Goal: Transaction & Acquisition: Purchase product/service

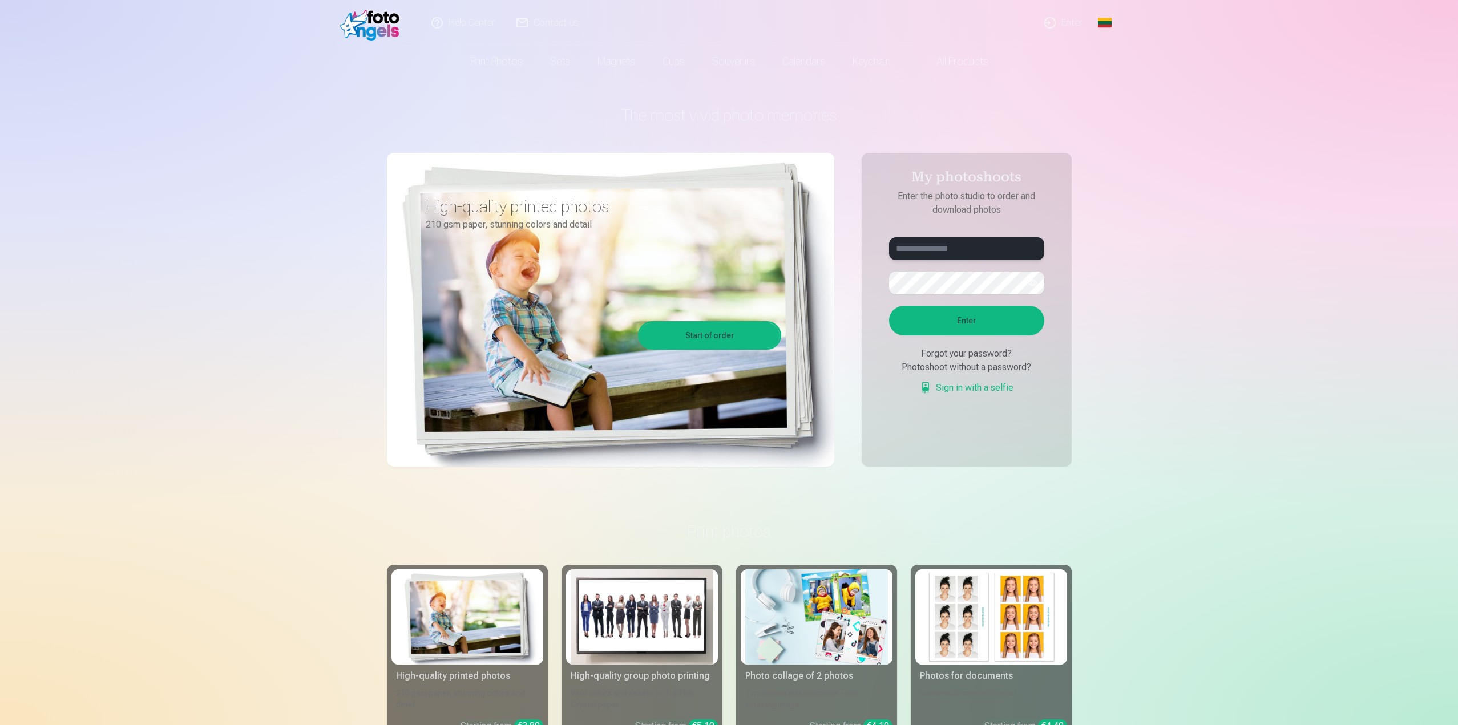
click at [949, 252] on input "text" at bounding box center [966, 248] width 155 height 23
type input "**********"
click at [965, 317] on font "Enter" at bounding box center [966, 320] width 19 height 9
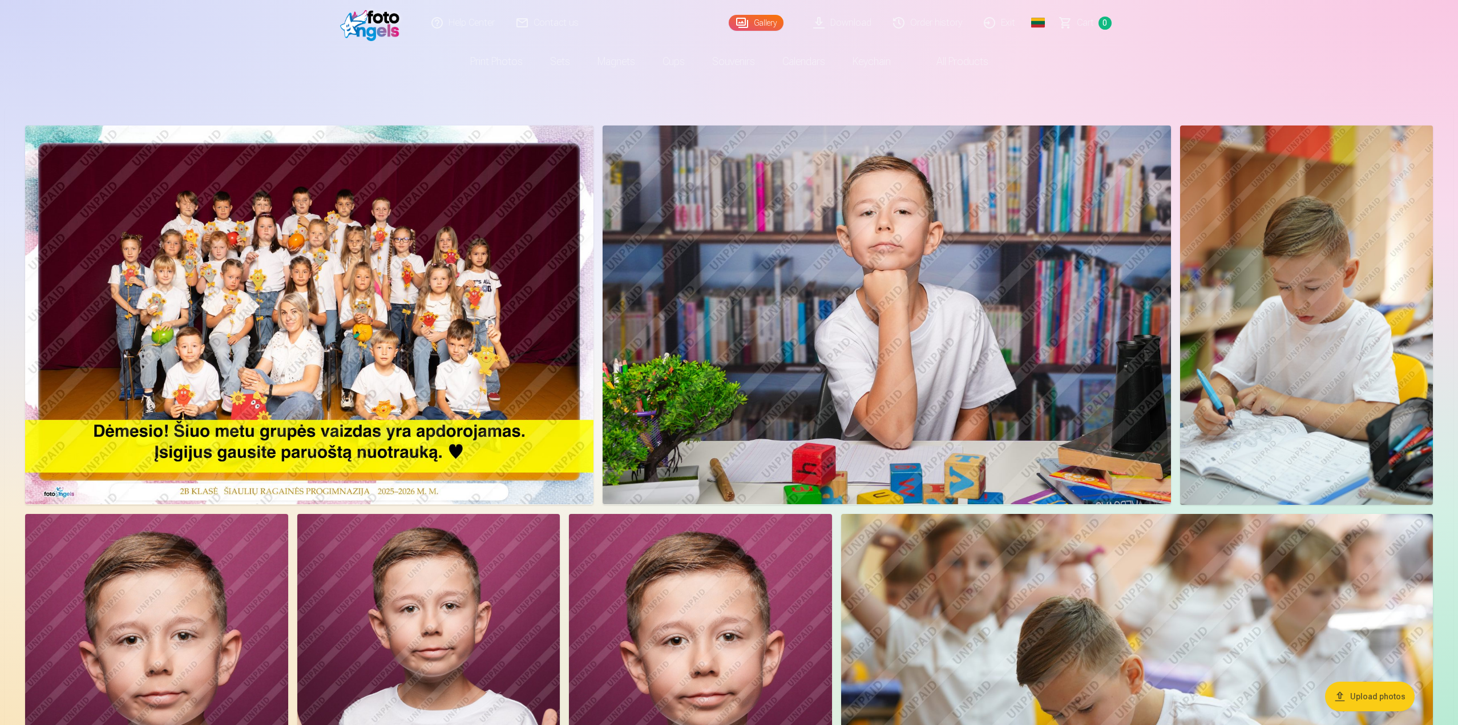
drag, startPoint x: 772, startPoint y: 297, endPoint x: 369, endPoint y: 303, distance: 403.0
drag, startPoint x: 820, startPoint y: 264, endPoint x: 861, endPoint y: 120, distance: 149.6
click at [865, 233] on img at bounding box center [887, 315] width 569 height 379
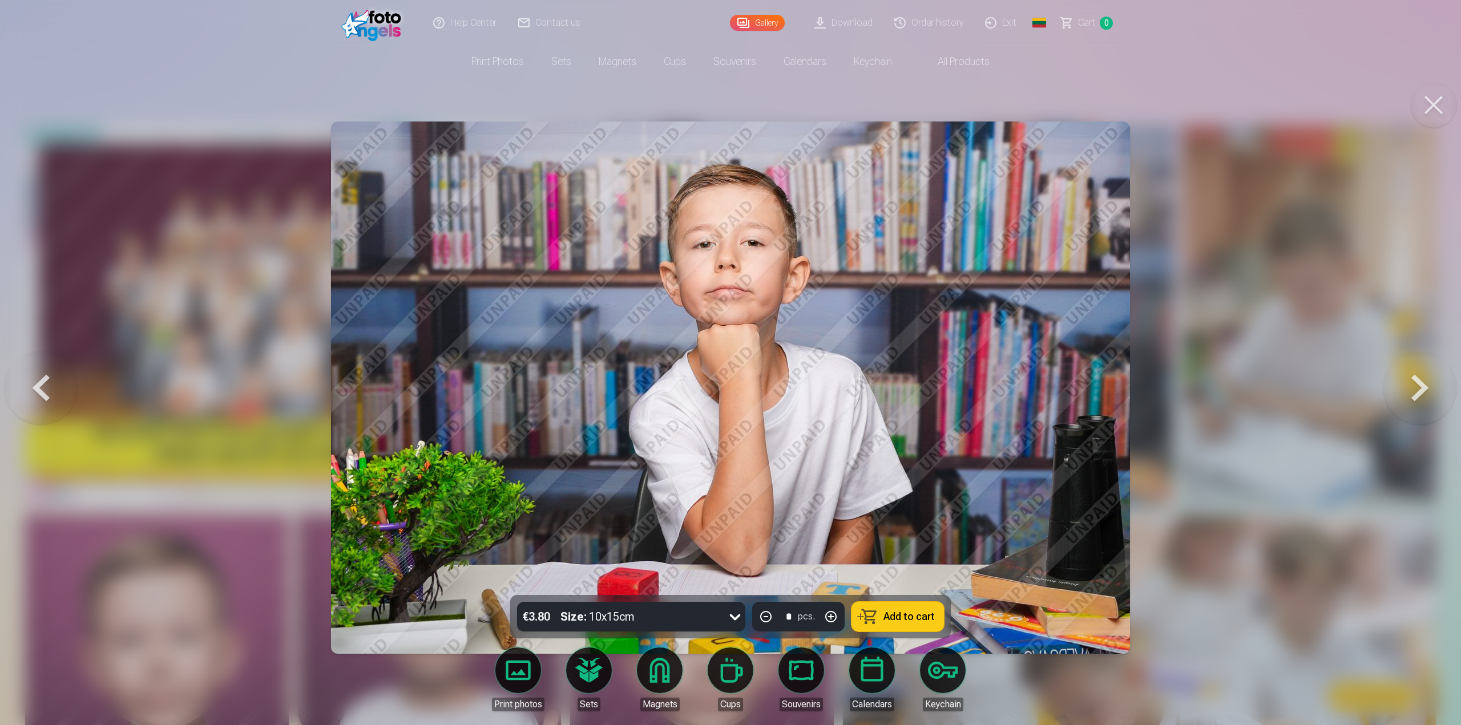
click at [1429, 392] on button at bounding box center [1420, 388] width 73 height 392
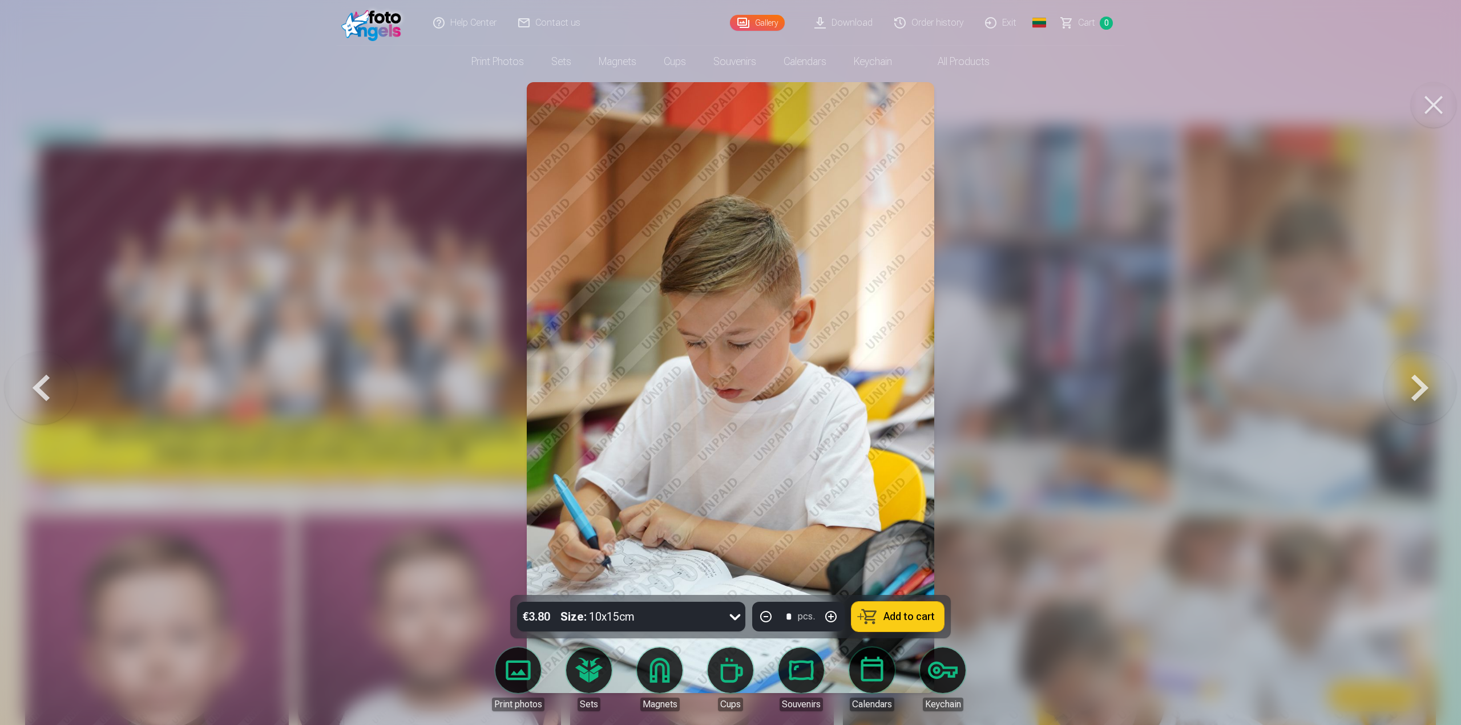
click at [1421, 392] on button at bounding box center [1420, 388] width 73 height 392
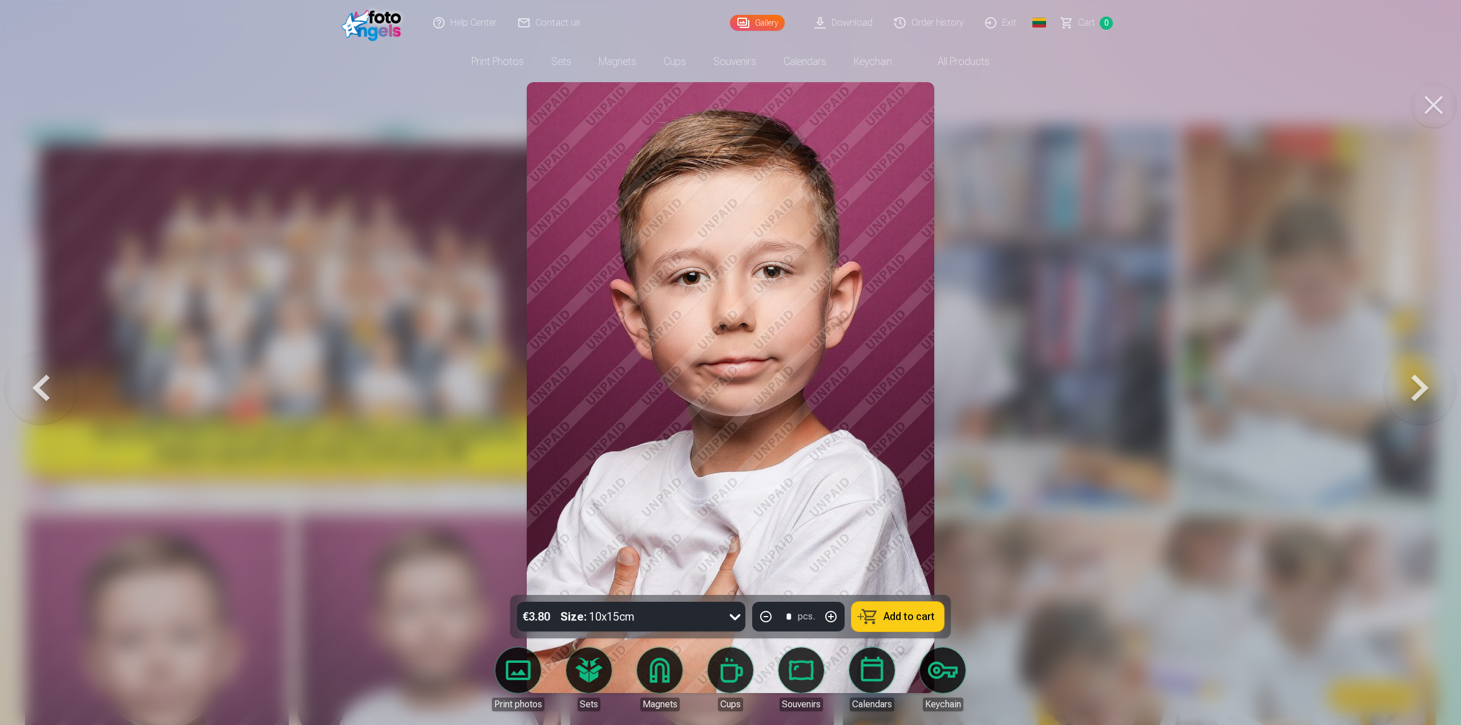
click at [1427, 393] on button at bounding box center [1420, 388] width 73 height 392
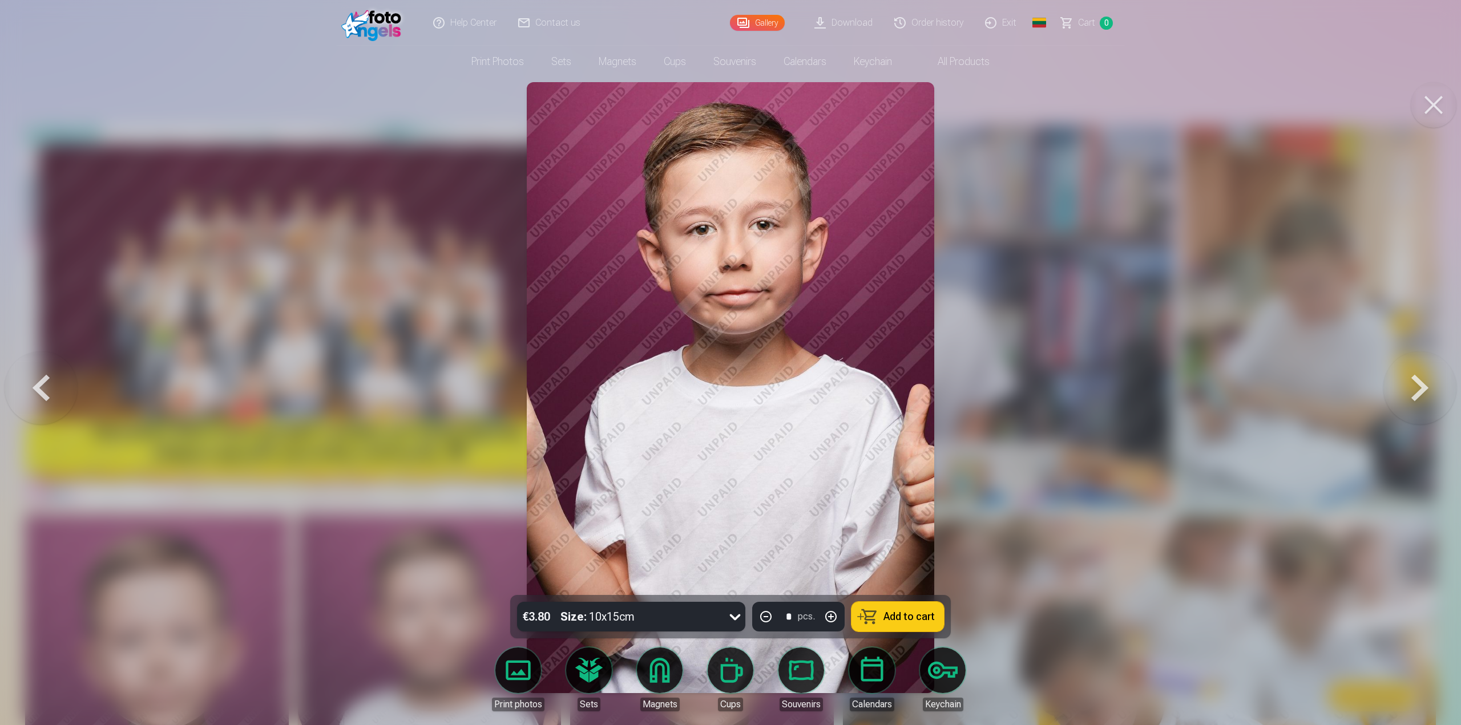
click at [1417, 384] on button at bounding box center [1420, 388] width 73 height 392
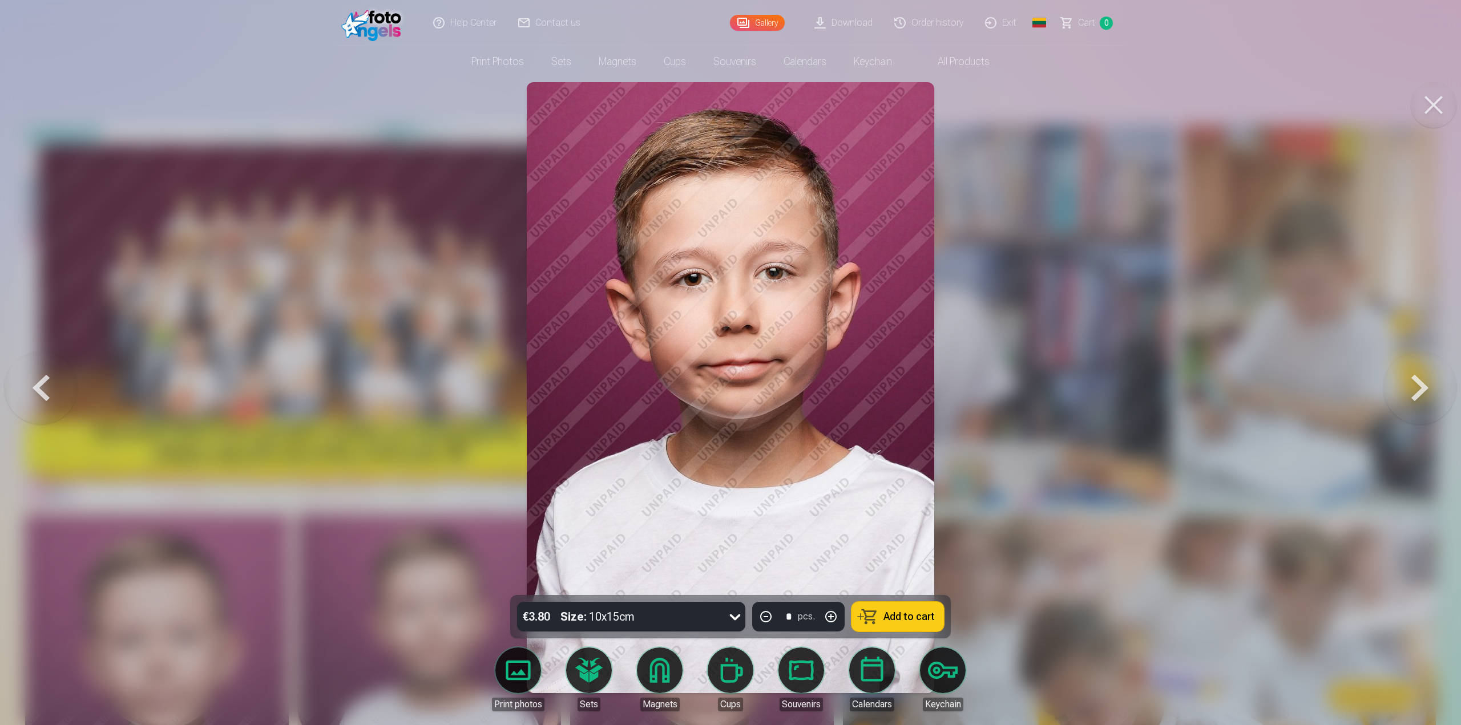
drag, startPoint x: 1420, startPoint y: 394, endPoint x: 1414, endPoint y: 394, distance: 6.3
click at [1420, 394] on button at bounding box center [1420, 388] width 73 height 392
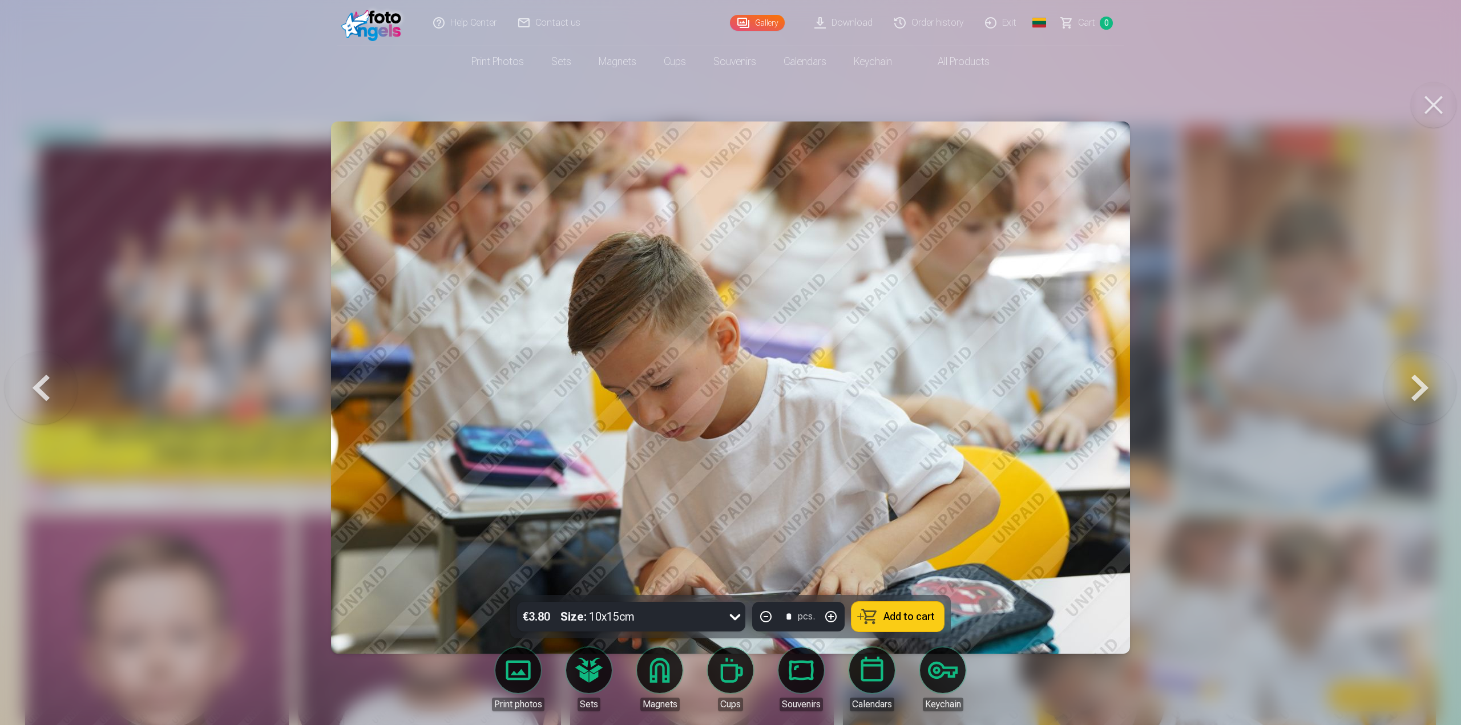
click at [1421, 392] on button at bounding box center [1420, 388] width 73 height 392
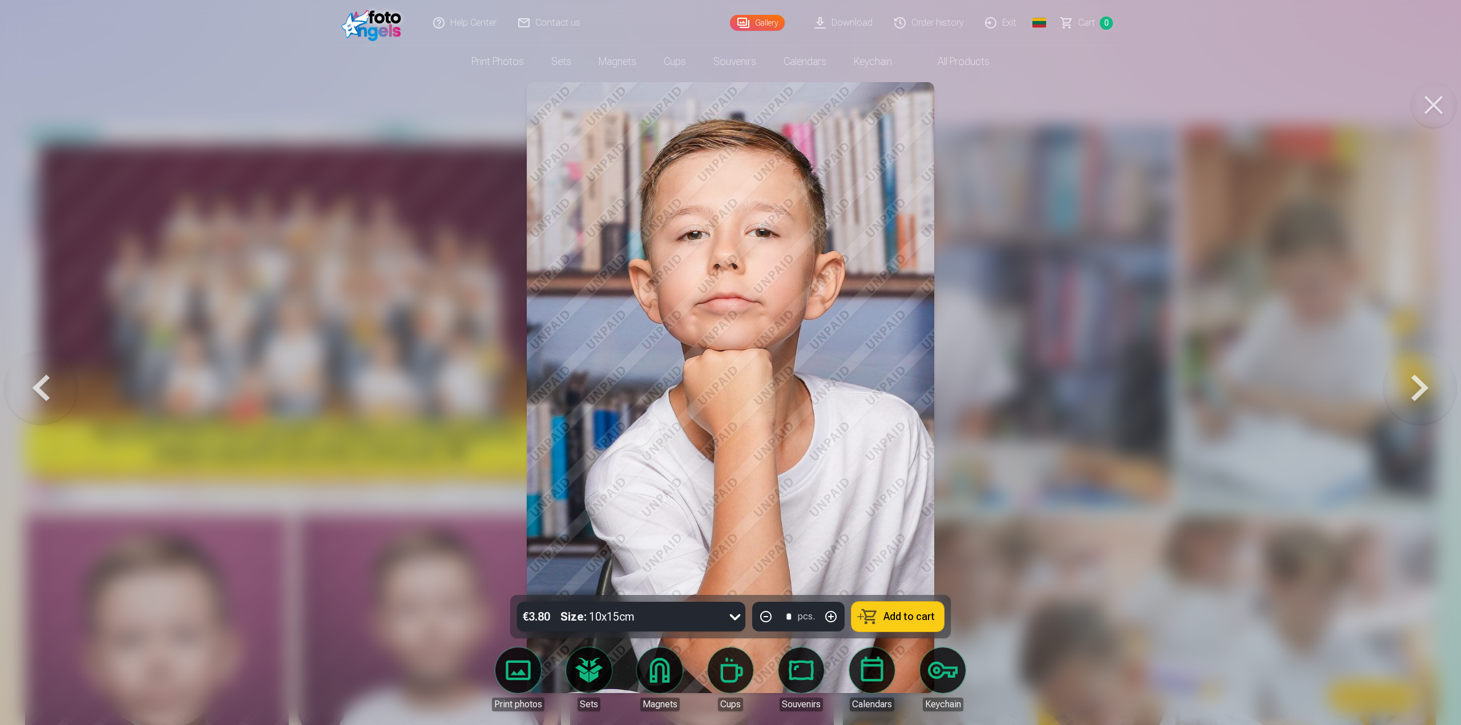
click at [1418, 387] on button at bounding box center [1420, 388] width 73 height 392
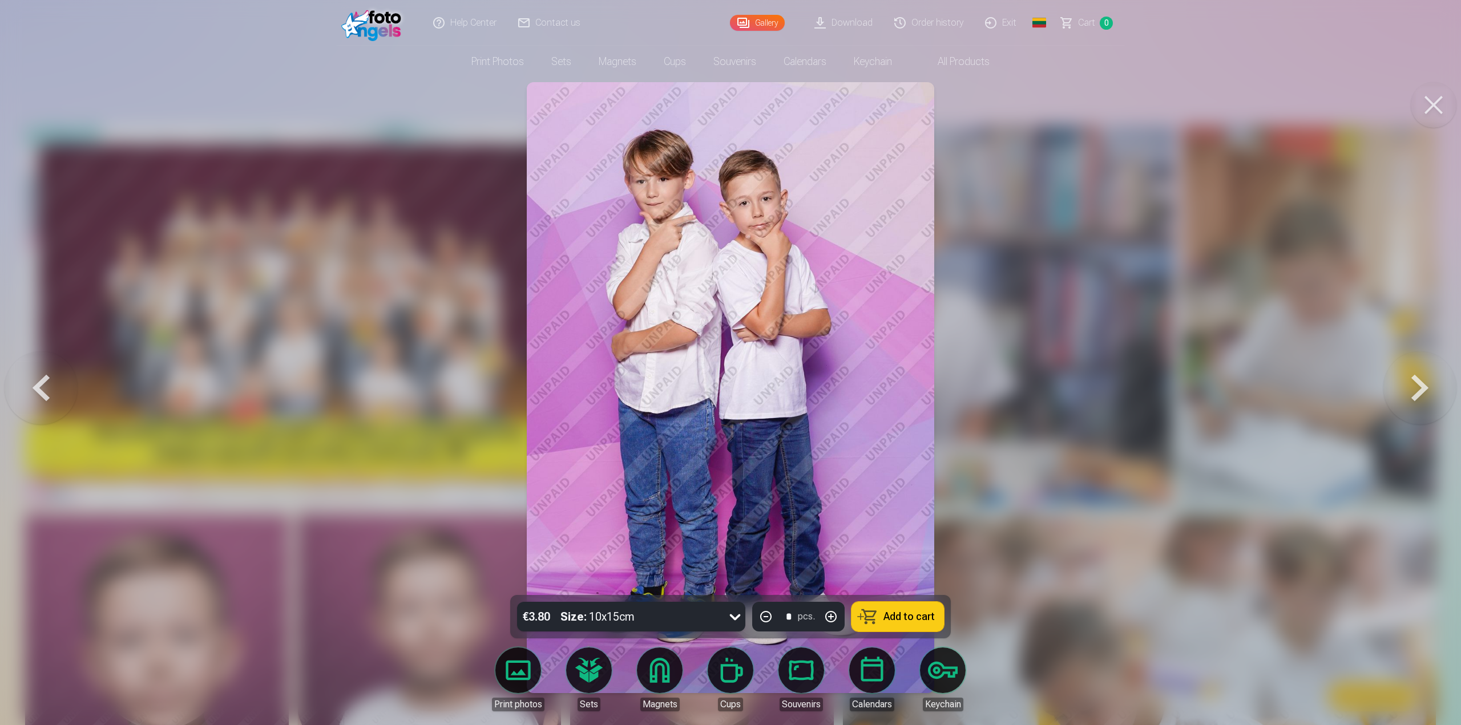
click at [1422, 387] on button at bounding box center [1420, 388] width 73 height 392
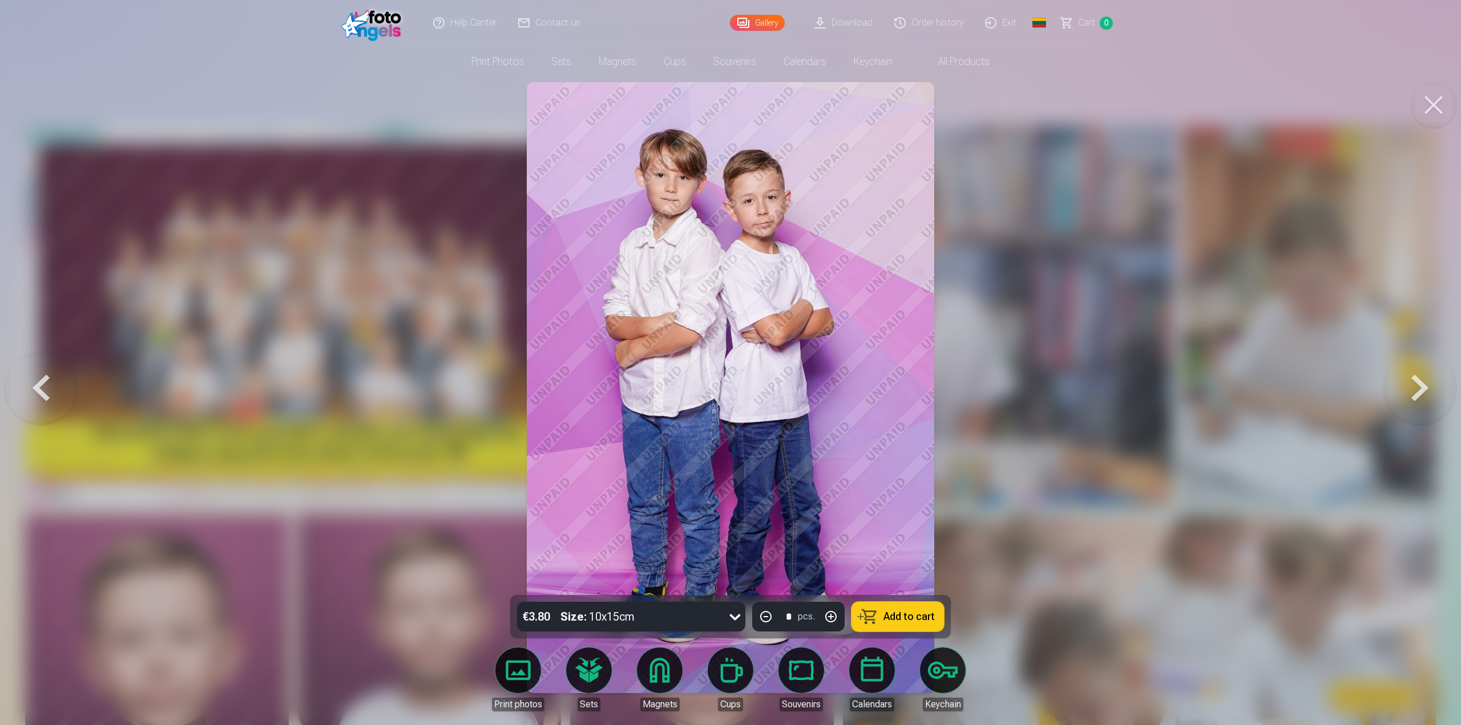
click at [1419, 398] on button at bounding box center [1420, 388] width 73 height 392
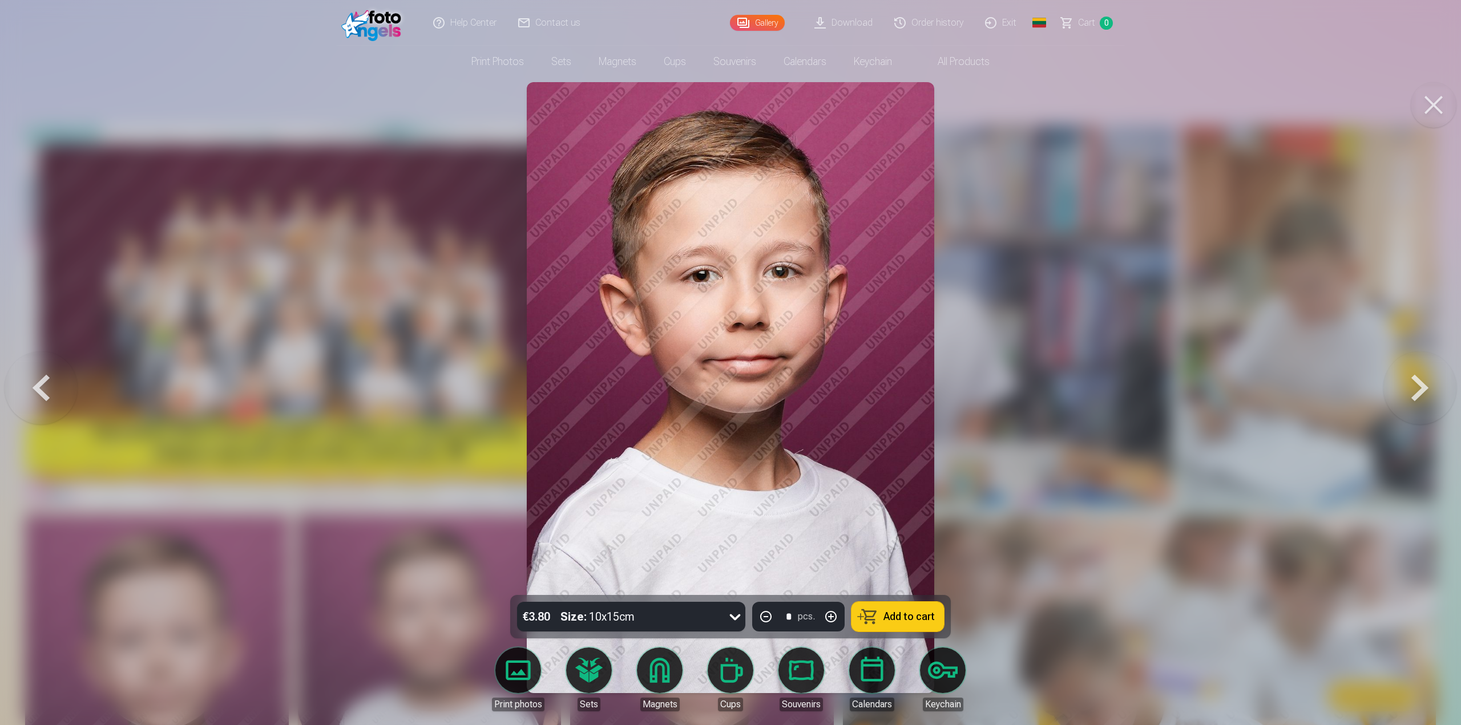
click at [1417, 378] on button at bounding box center [1420, 388] width 73 height 392
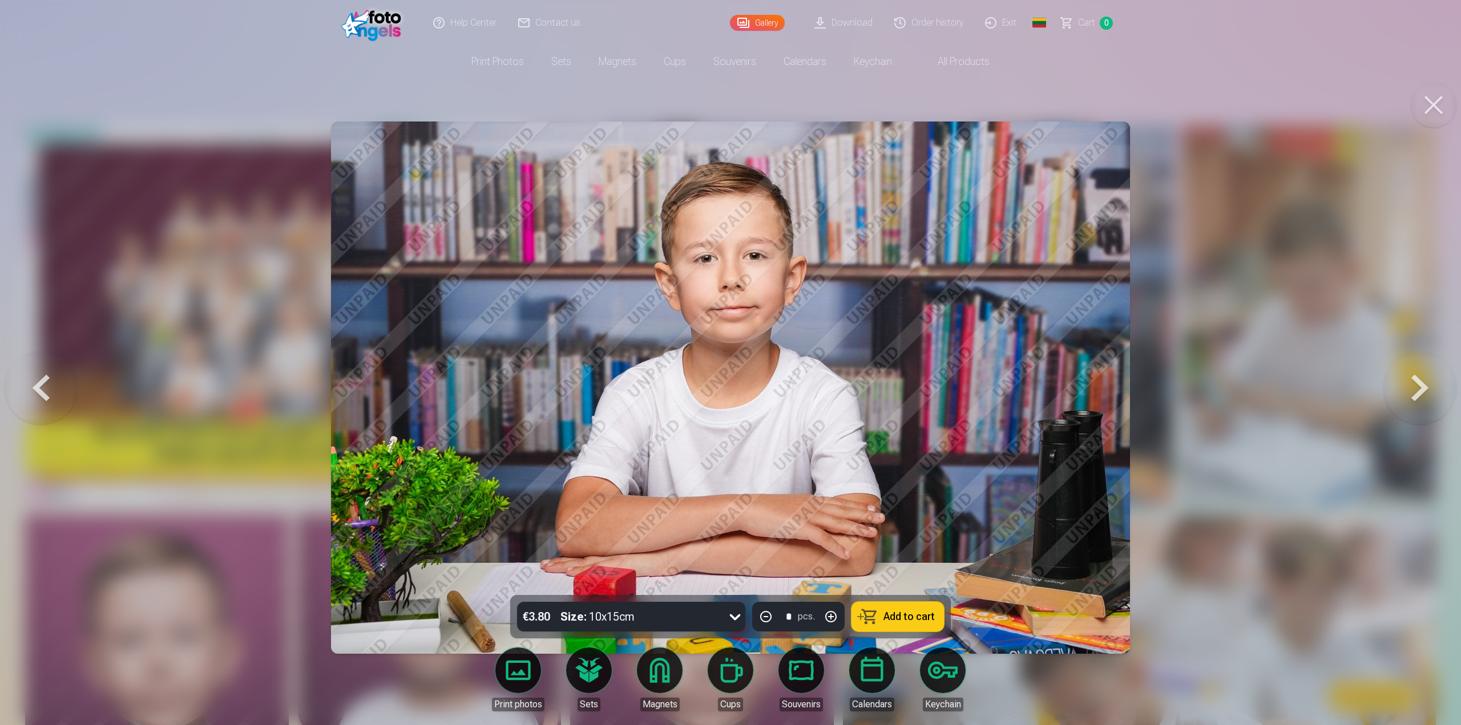
click at [1409, 392] on button at bounding box center [1420, 388] width 73 height 392
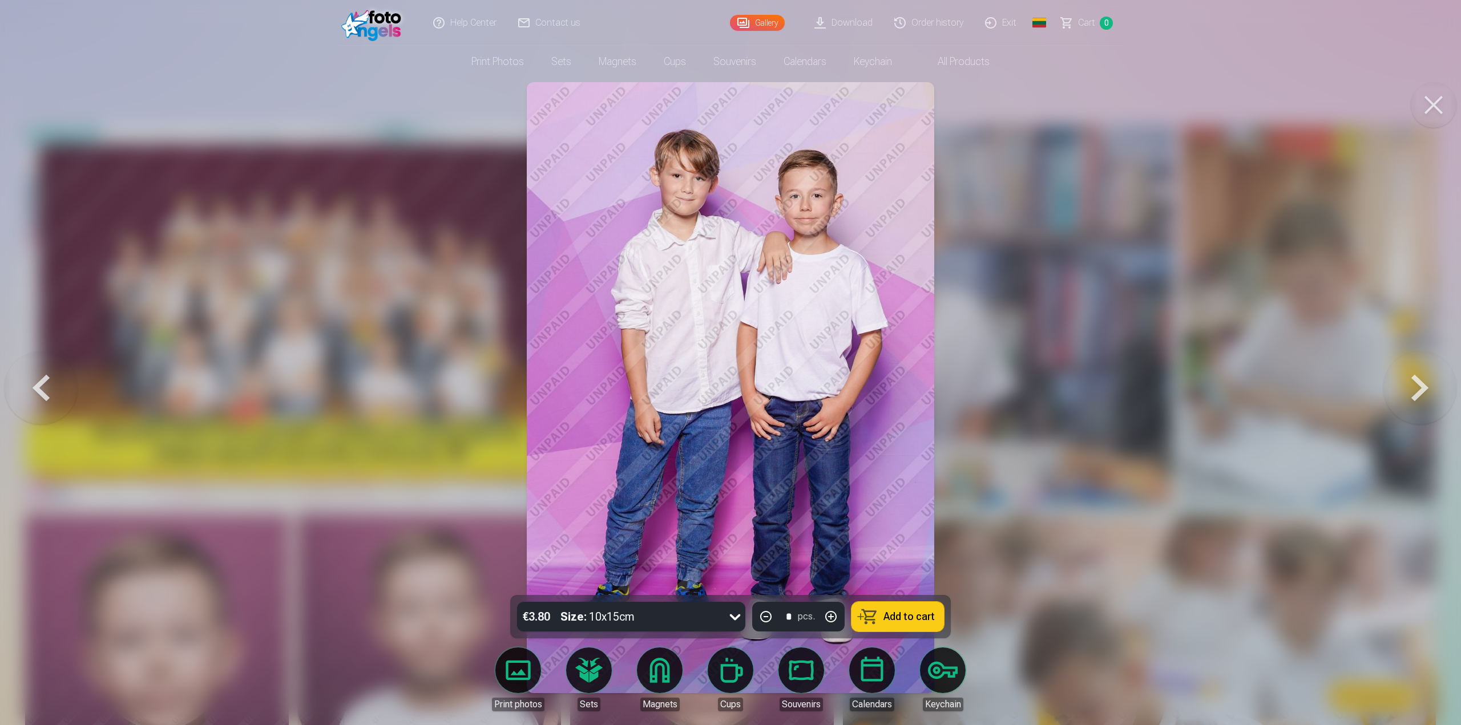
click at [1419, 382] on button at bounding box center [1420, 388] width 73 height 392
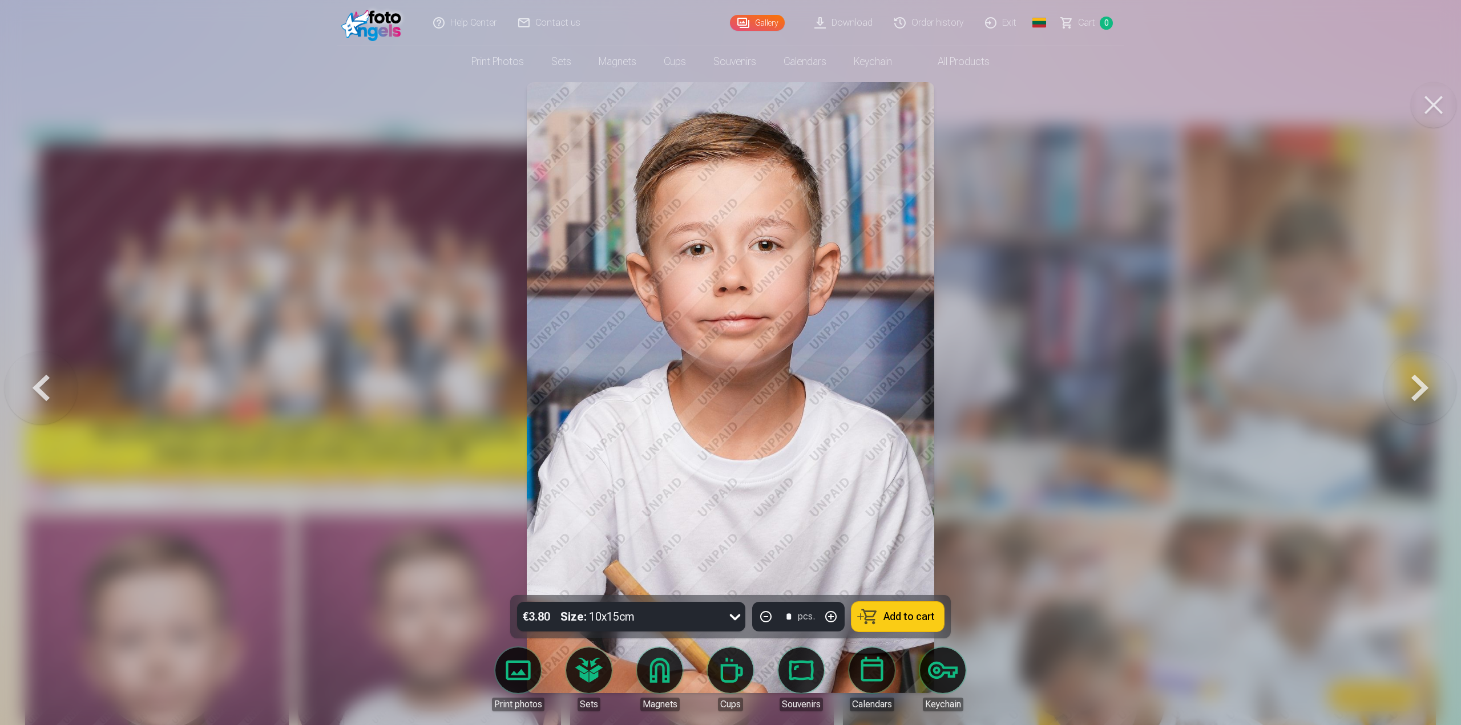
click at [1420, 388] on button at bounding box center [1420, 388] width 73 height 392
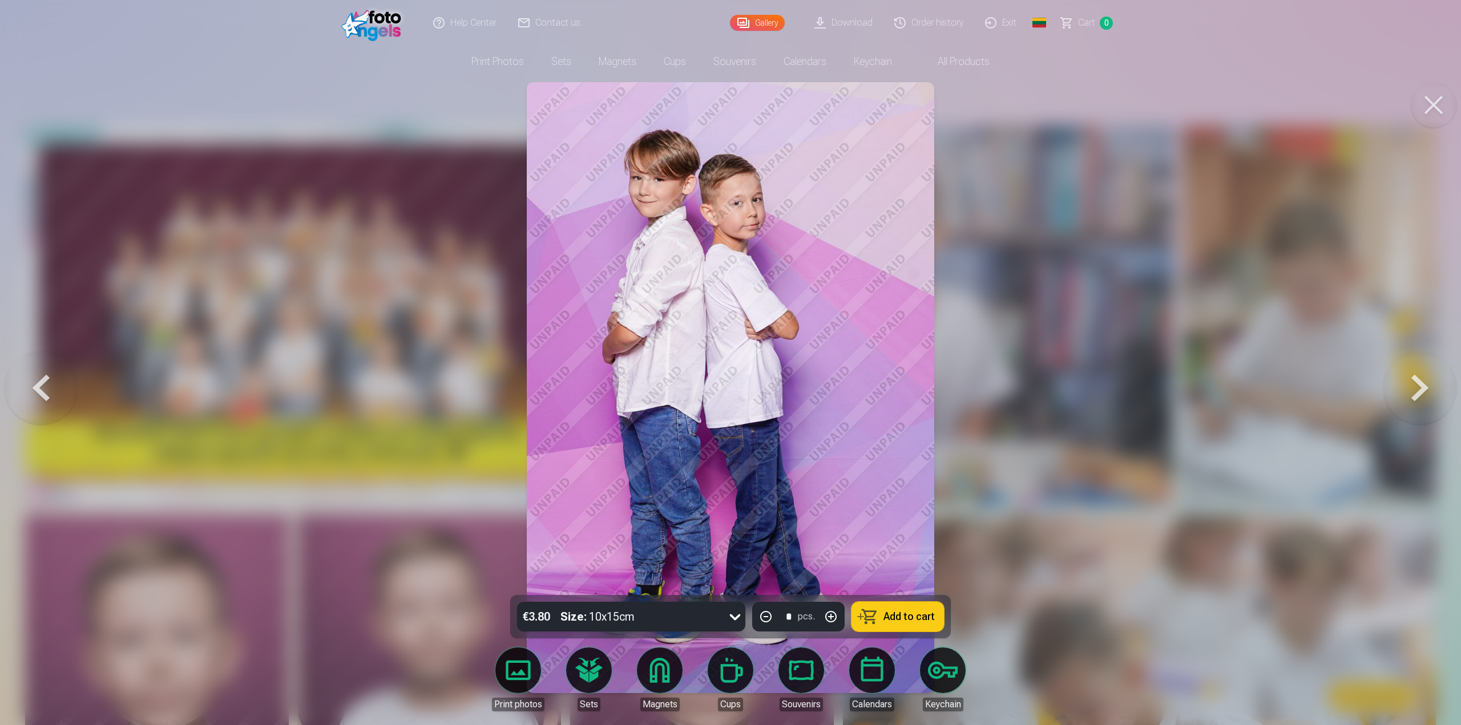
click at [1422, 384] on button at bounding box center [1420, 388] width 73 height 392
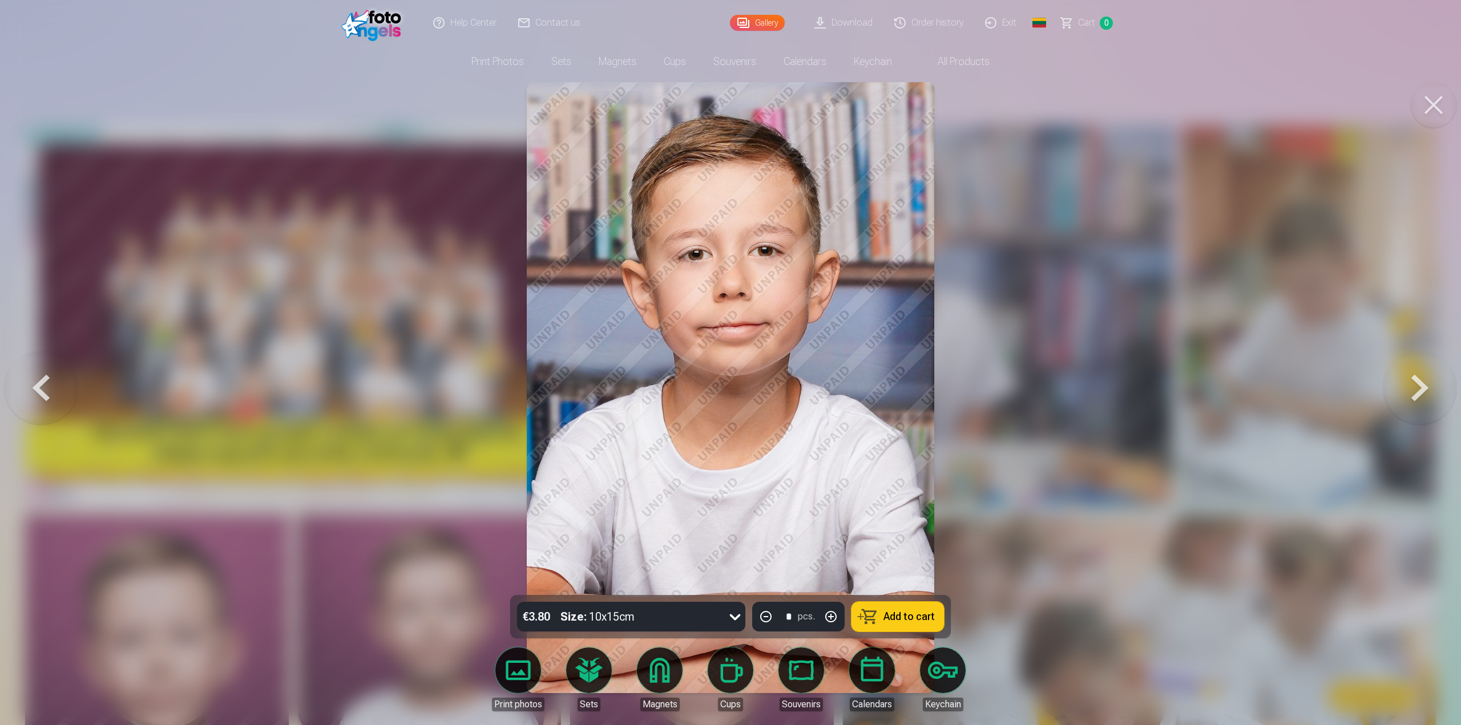
click at [1416, 386] on button at bounding box center [1420, 388] width 73 height 392
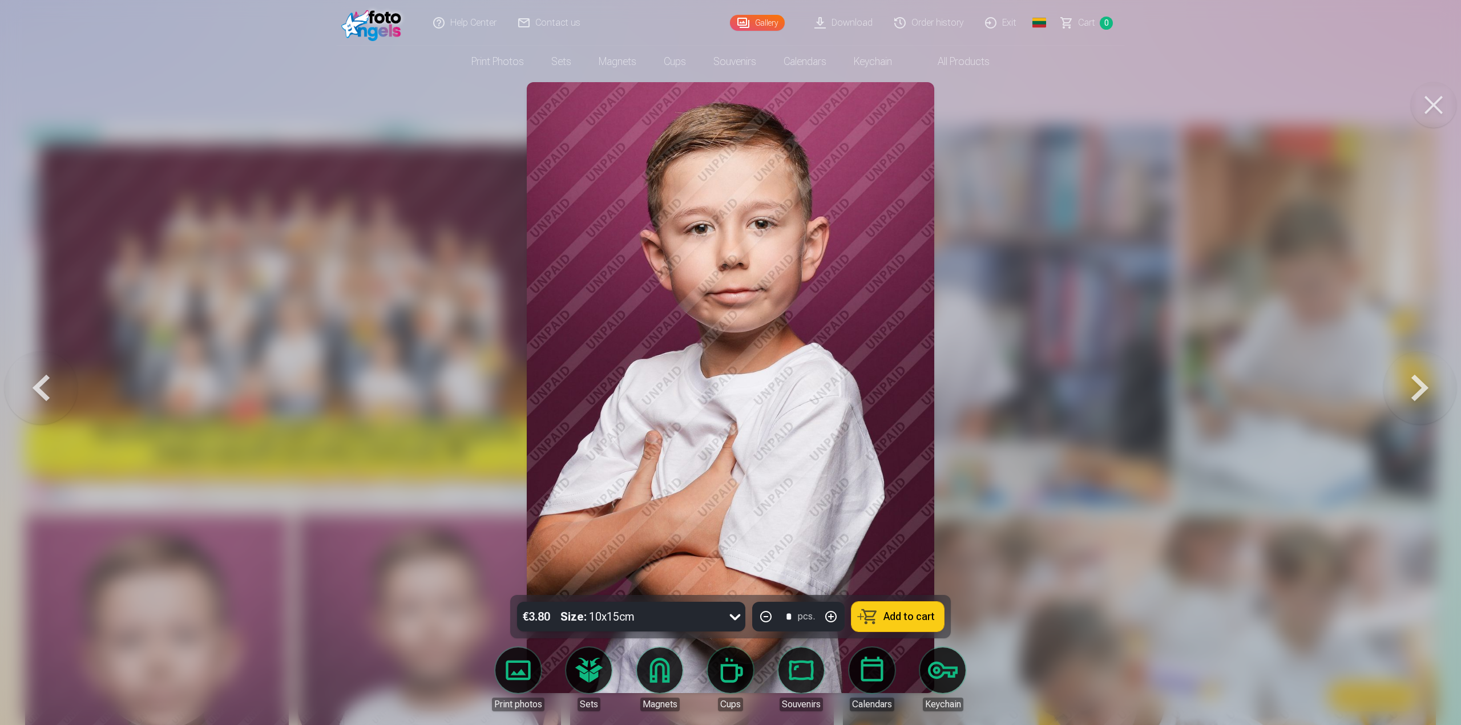
click at [1414, 382] on button at bounding box center [1420, 388] width 73 height 392
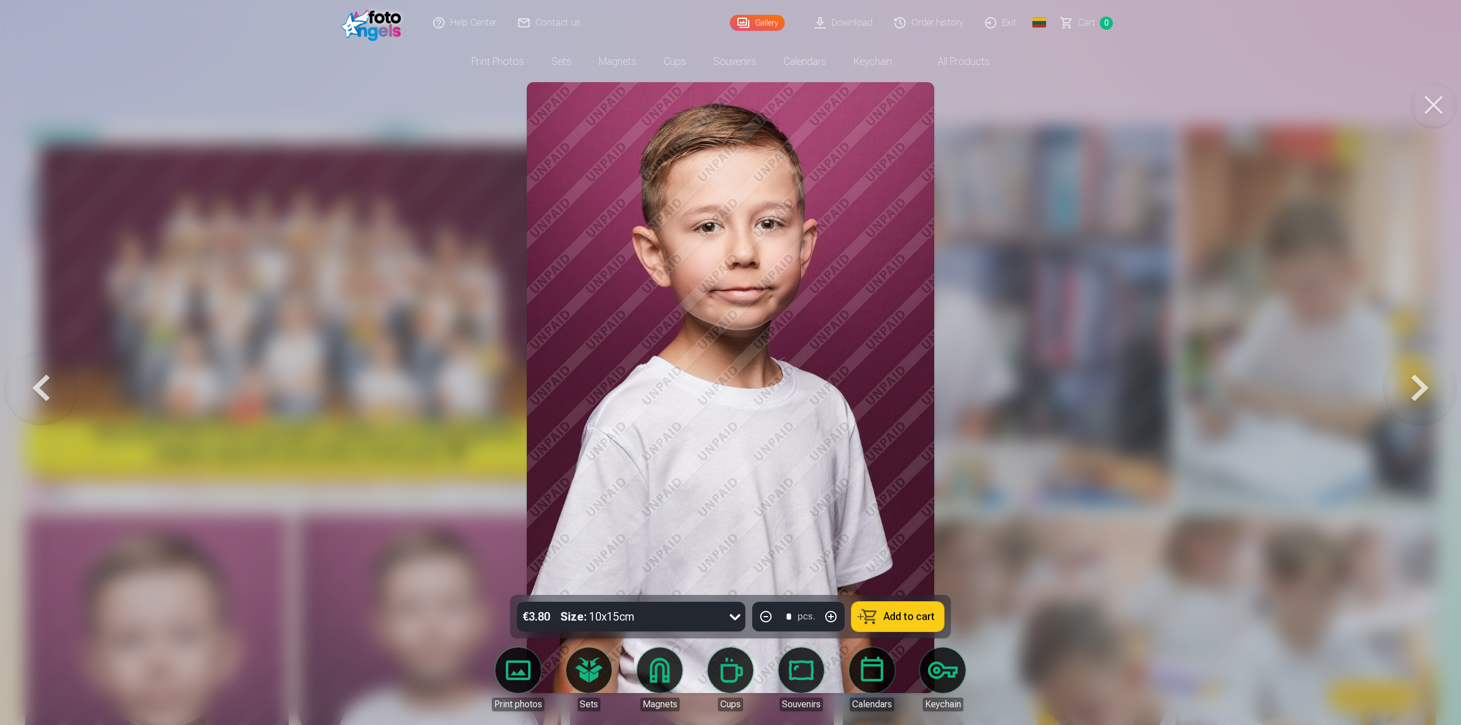
click at [1413, 388] on button at bounding box center [1420, 388] width 73 height 392
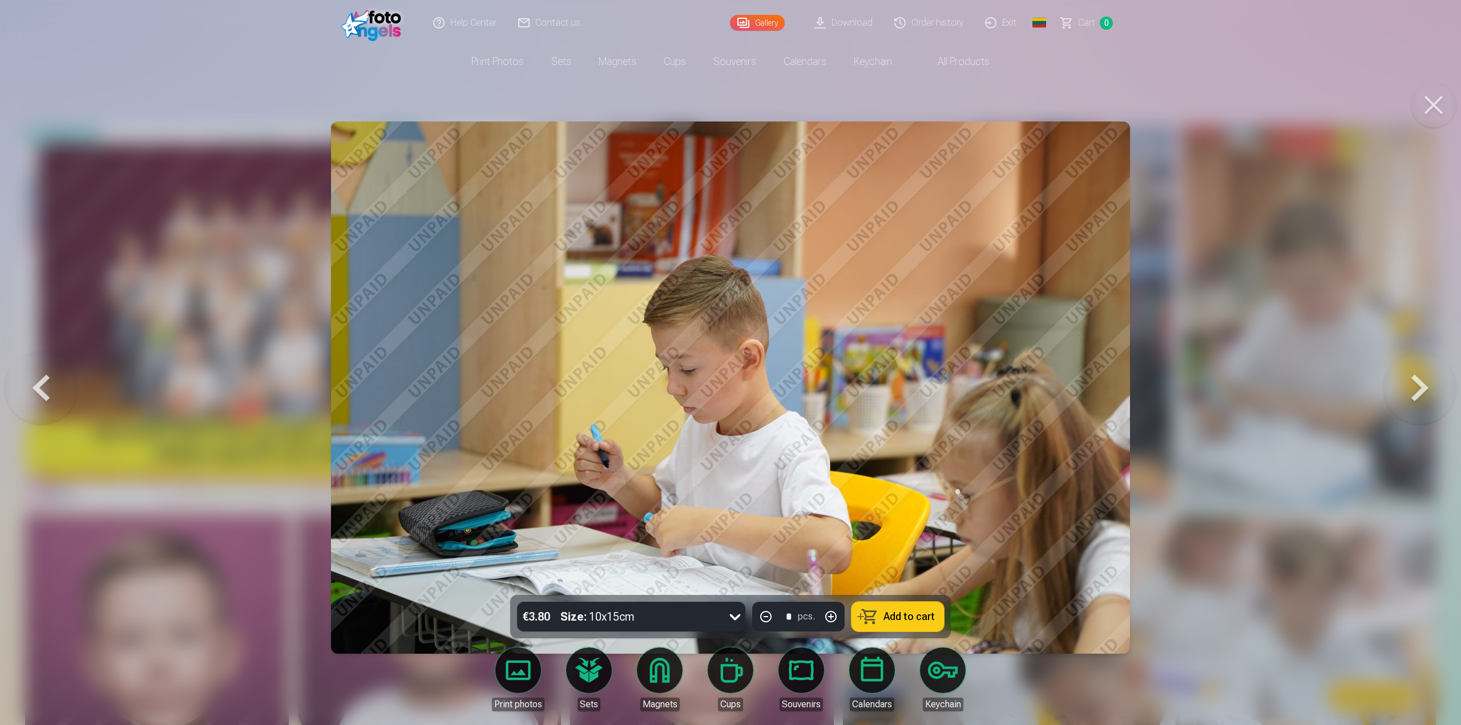
click at [1427, 399] on button at bounding box center [1420, 388] width 73 height 392
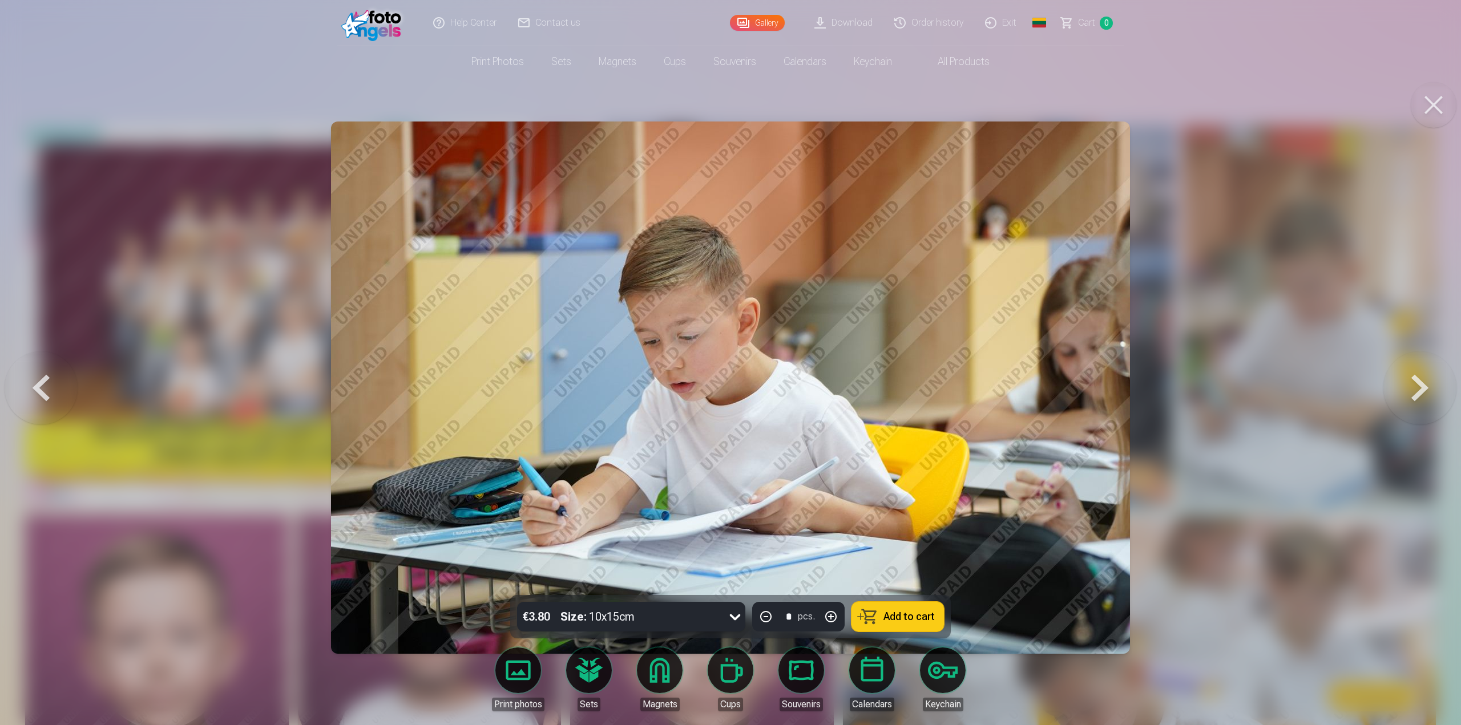
click at [1413, 395] on button at bounding box center [1420, 388] width 73 height 392
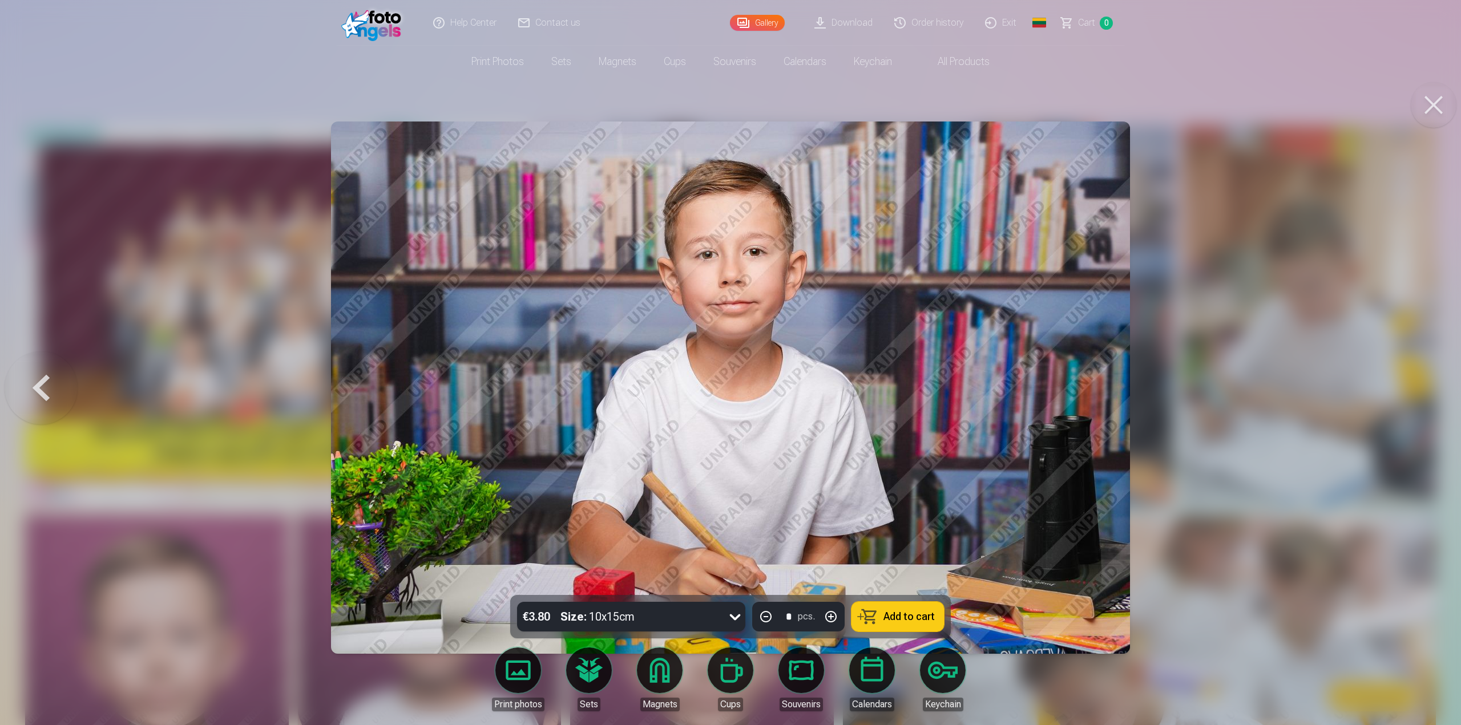
click at [1316, 386] on div at bounding box center [730, 362] width 1461 height 725
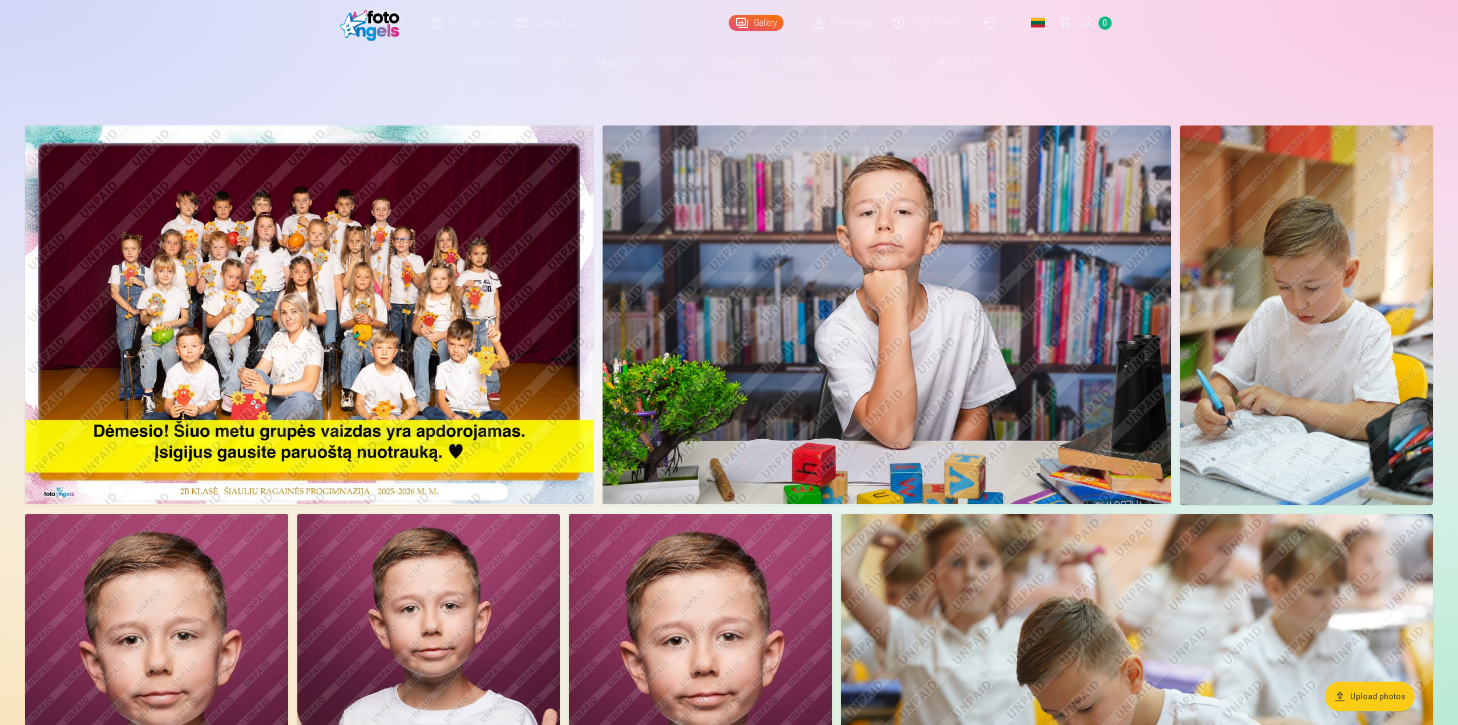
click at [188, 212] on img at bounding box center [309, 315] width 568 height 379
